Goal: Information Seeking & Learning: Learn about a topic

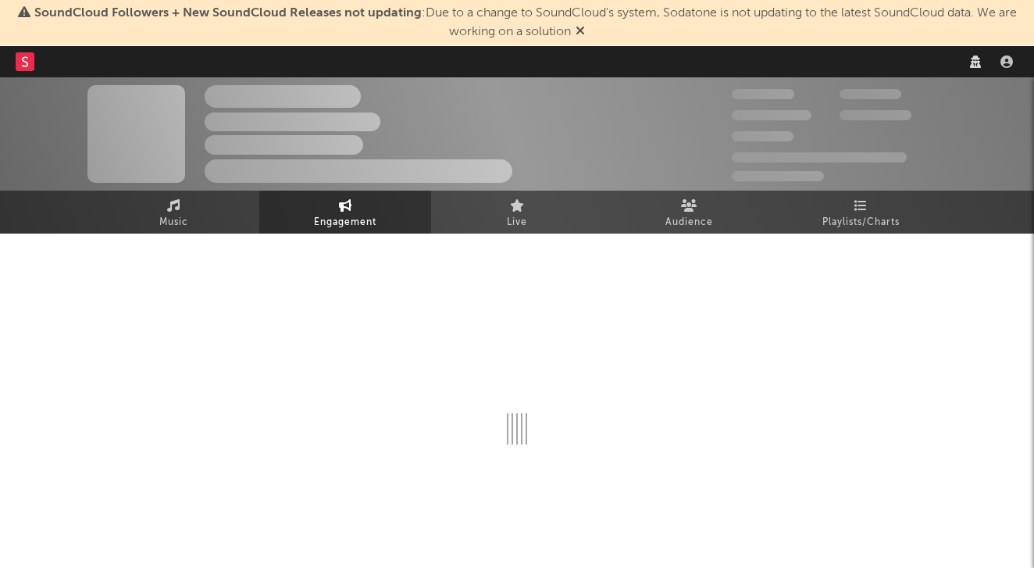
select select "1w"
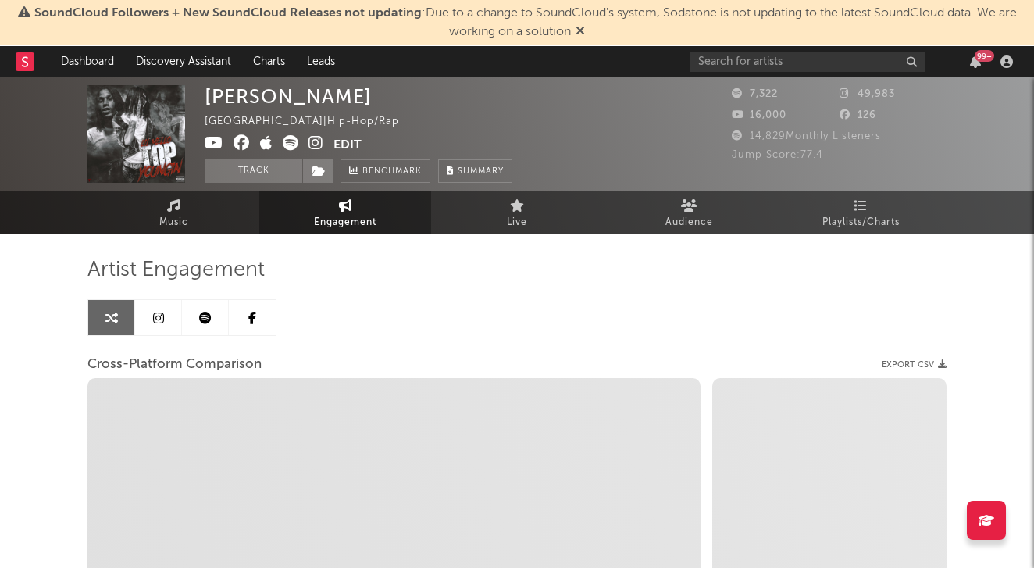
select select "1m"
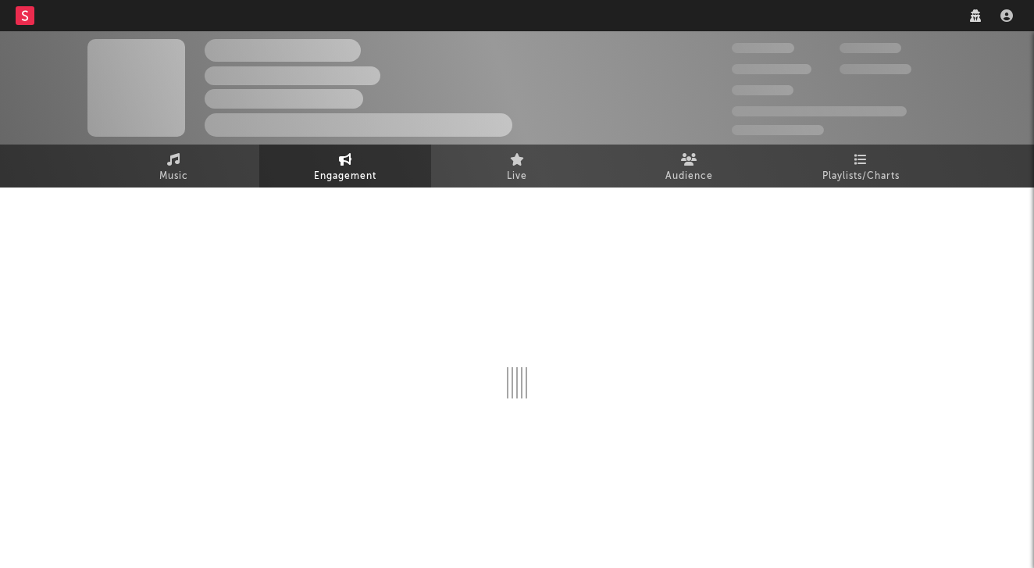
select select "1w"
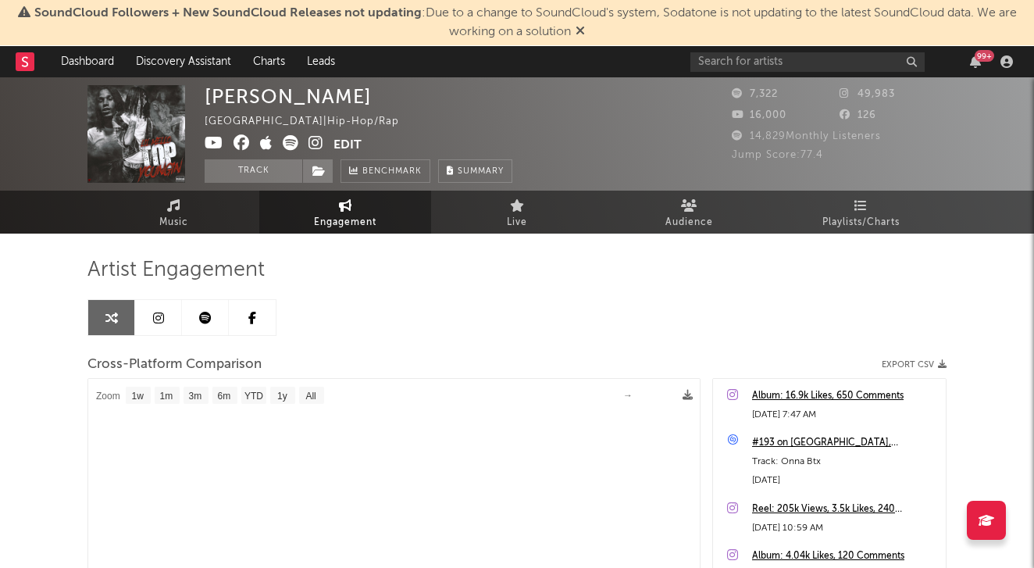
select select "1m"
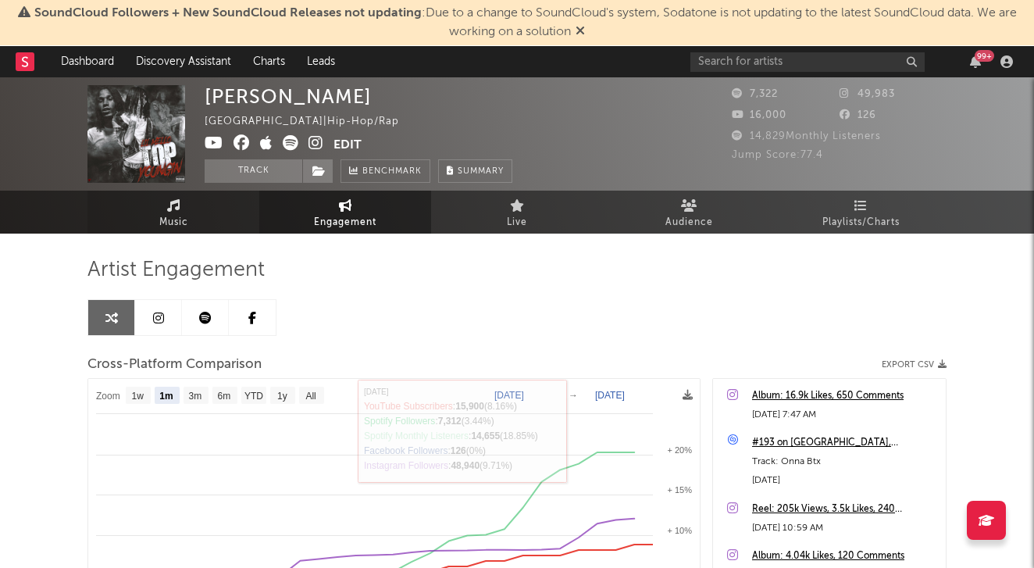
click at [182, 210] on link "Music" at bounding box center [173, 212] width 172 height 43
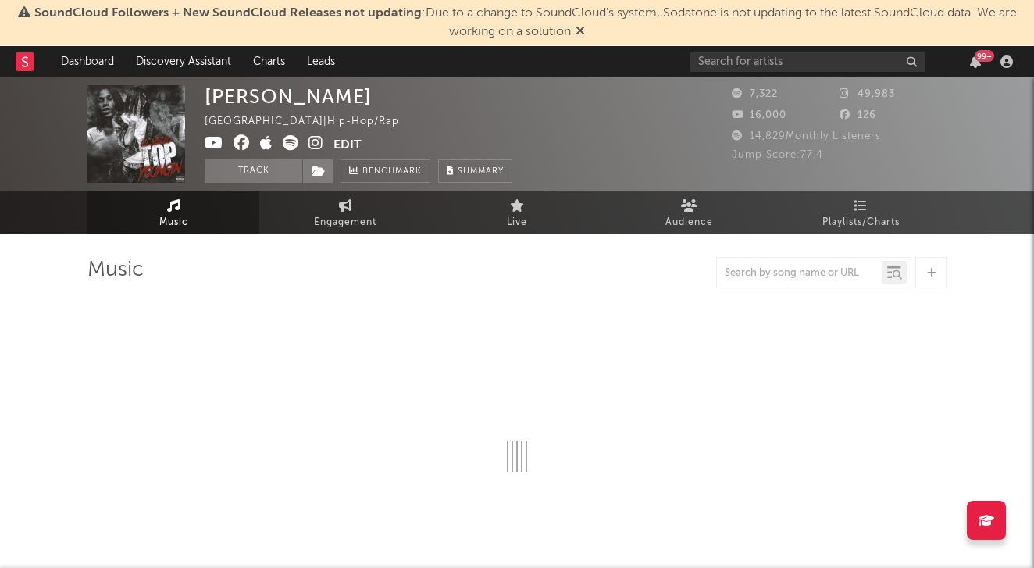
select select "6m"
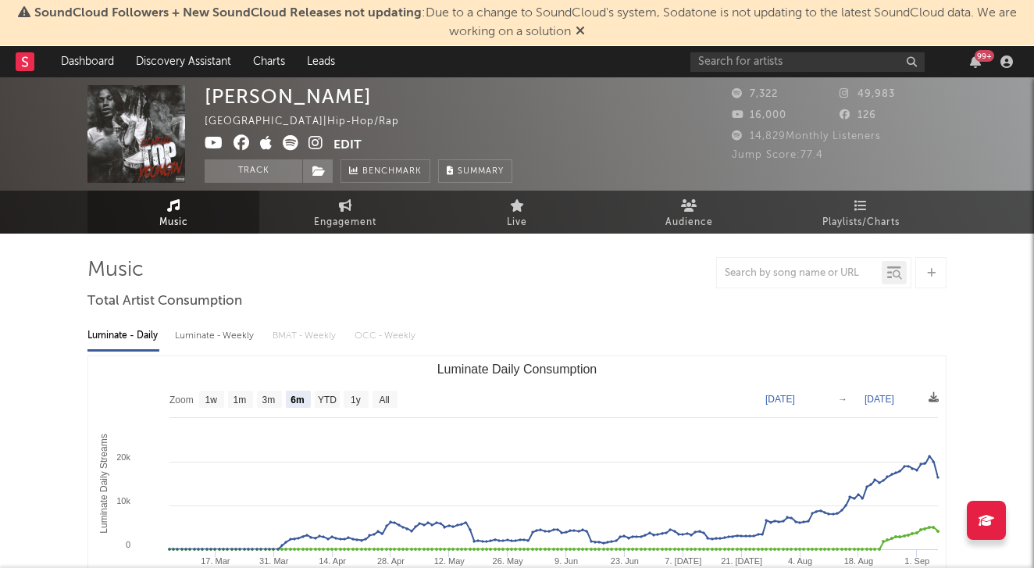
click at [578, 28] on icon at bounding box center [580, 30] width 9 height 12
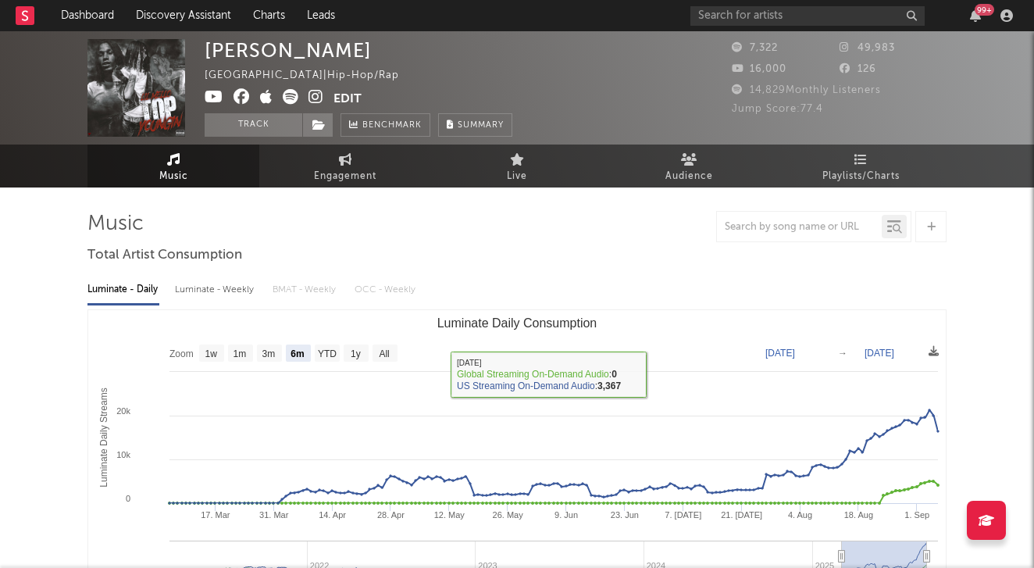
click at [230, 298] on div "Luminate - Weekly" at bounding box center [216, 289] width 82 height 27
select select "6m"
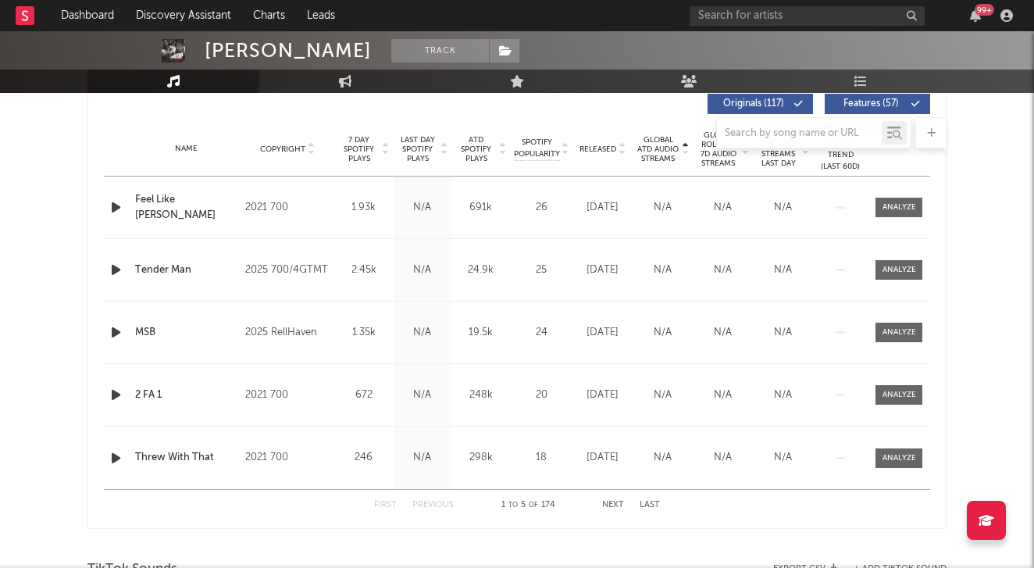
scroll to position [578, 0]
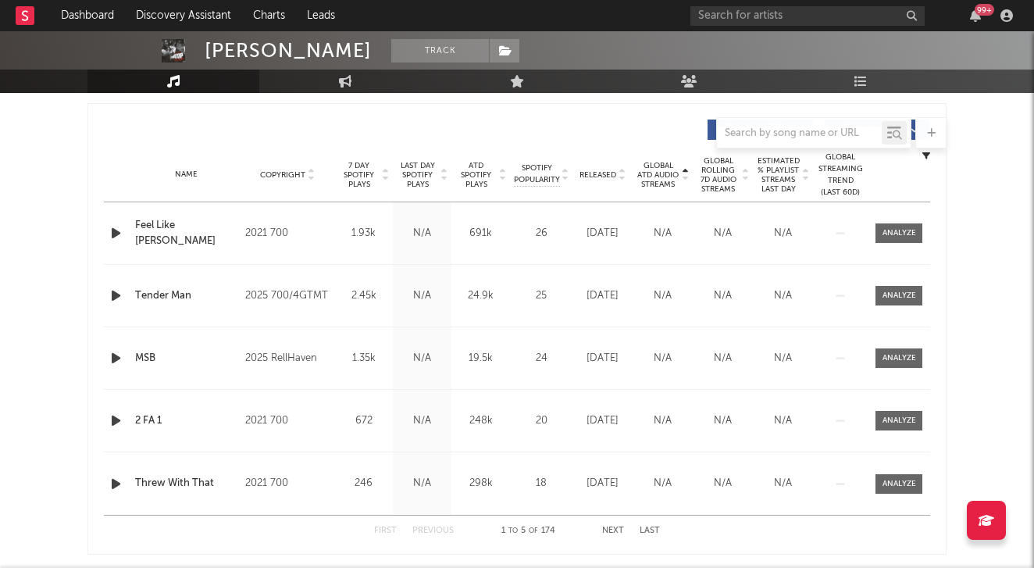
click at [686, 180] on icon at bounding box center [685, 178] width 8 height 6
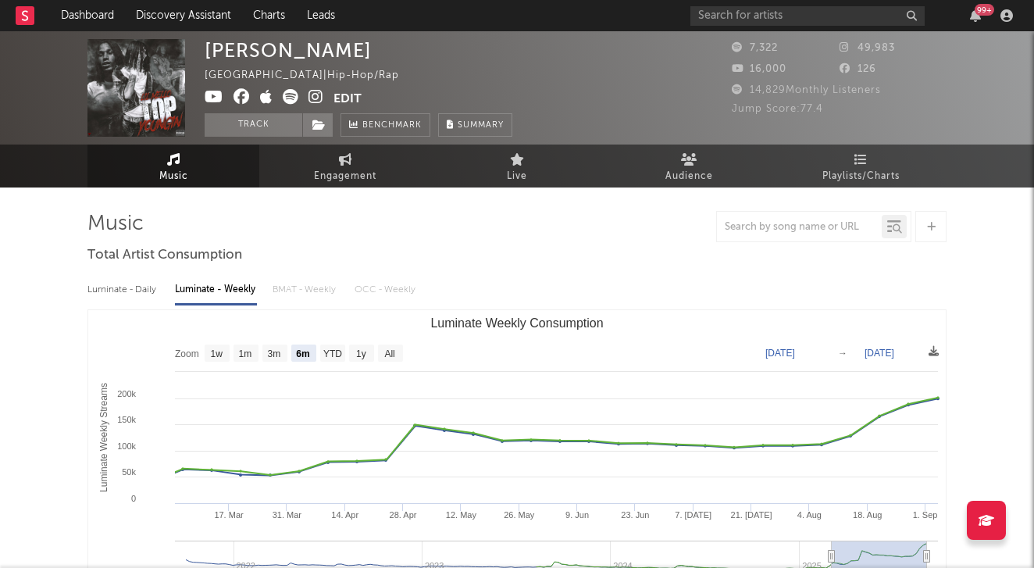
scroll to position [0, 0]
click at [700, 147] on link "Audience" at bounding box center [689, 165] width 172 height 43
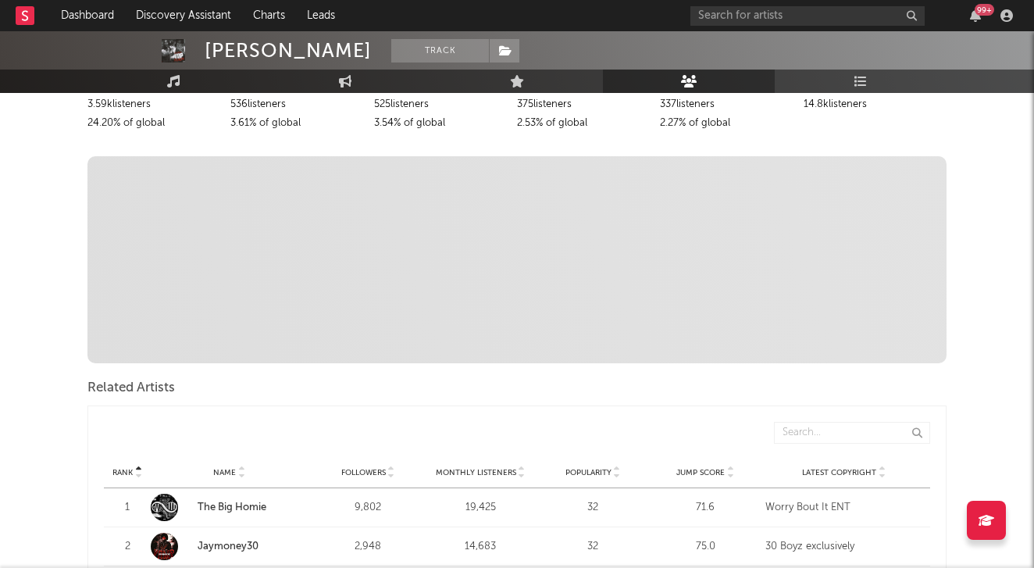
scroll to position [467, 0]
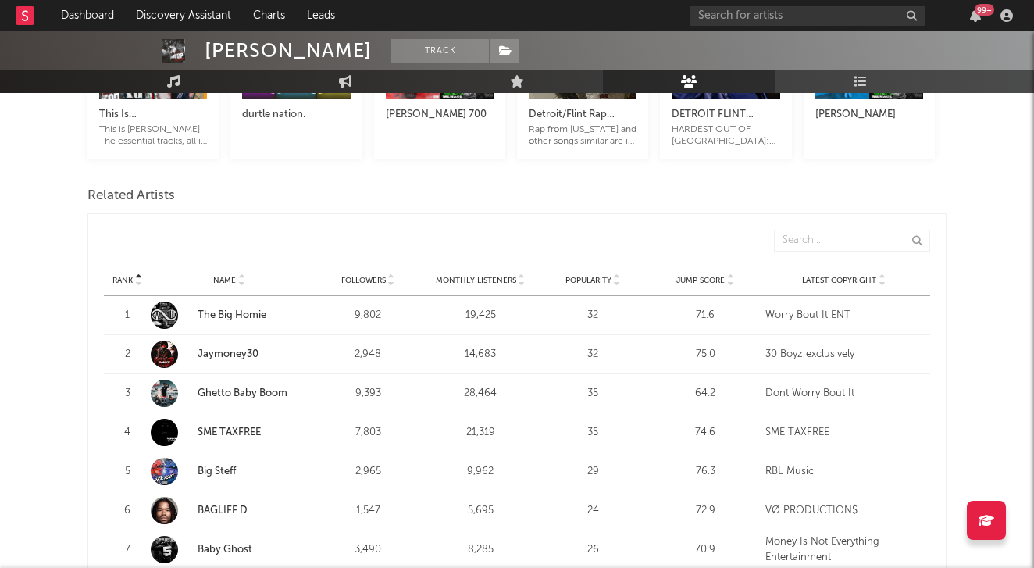
click at [729, 283] on icon at bounding box center [730, 283] width 8 height 6
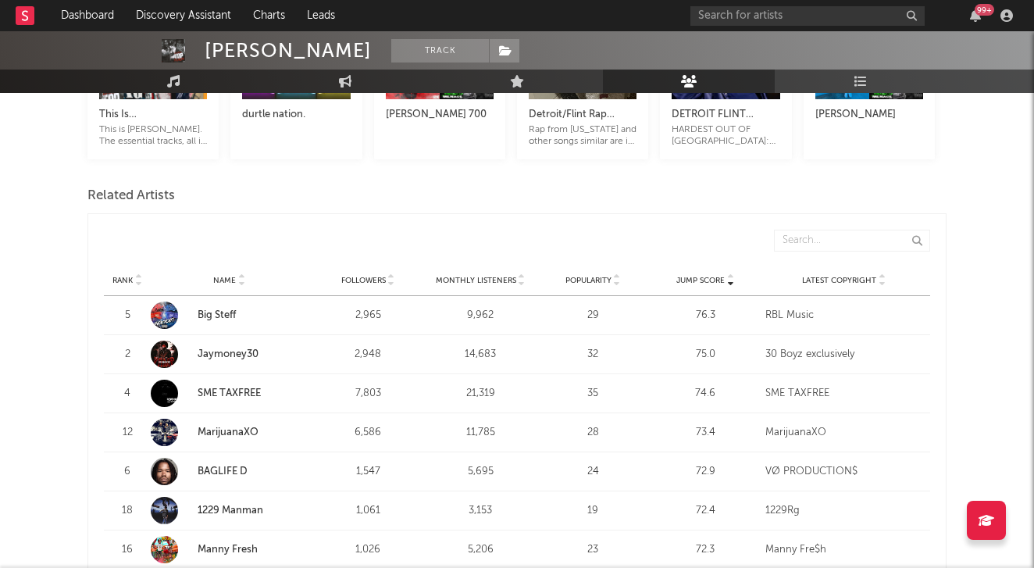
click at [231, 315] on link "Big Steff" at bounding box center [217, 315] width 38 height 10
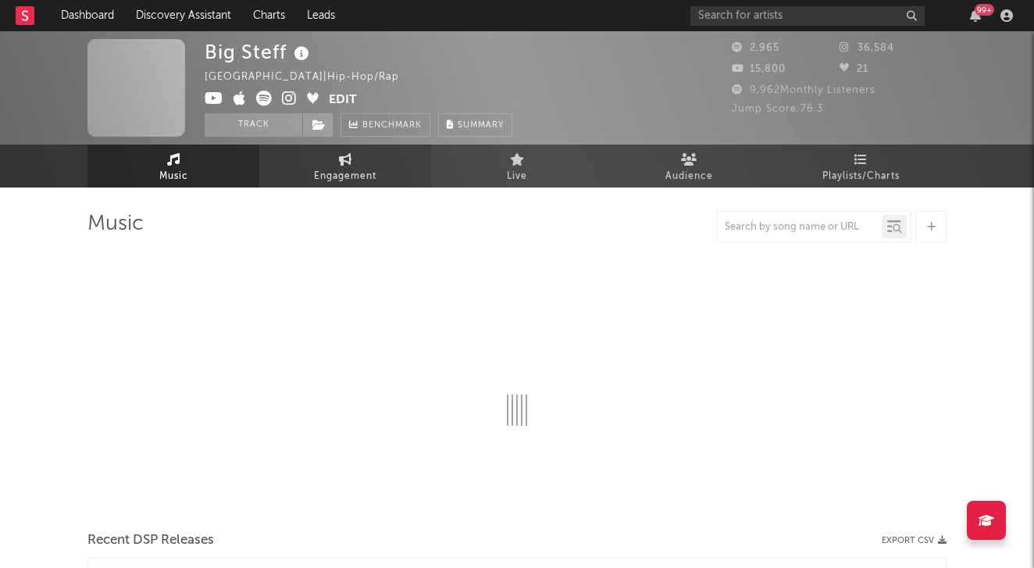
select select "6m"
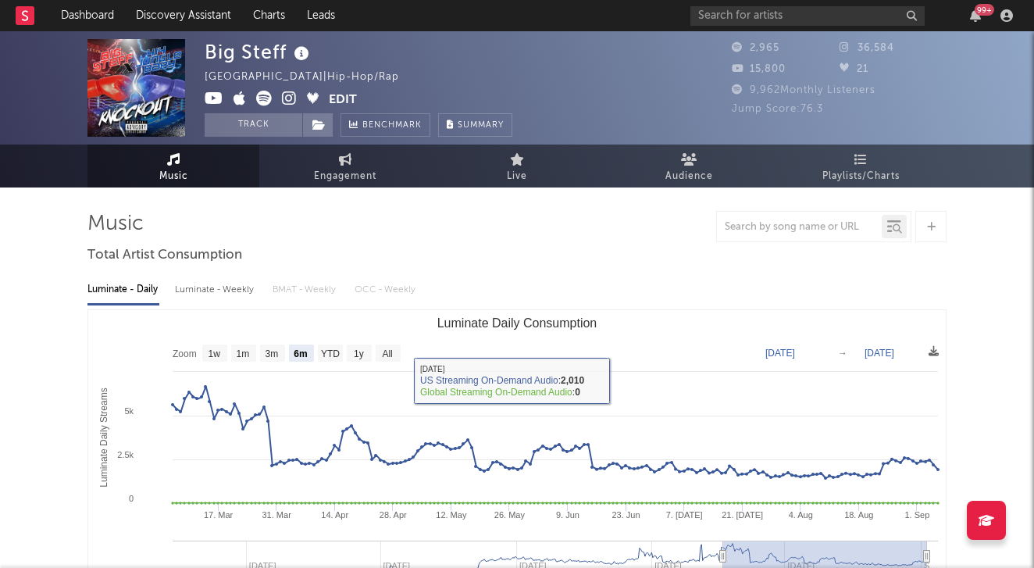
click at [220, 288] on div "Luminate - Weekly" at bounding box center [216, 289] width 82 height 27
select select "6m"
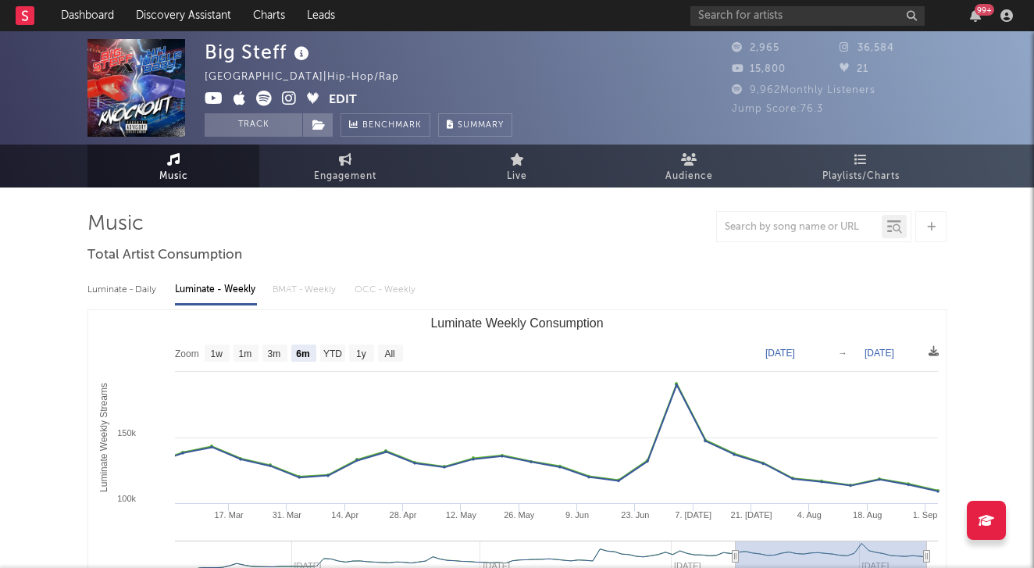
click at [276, 93] on span at bounding box center [267, 101] width 124 height 20
click at [280, 93] on span at bounding box center [267, 101] width 124 height 20
click at [292, 101] on icon at bounding box center [289, 99] width 15 height 16
